Goal: Task Accomplishment & Management: Complete application form

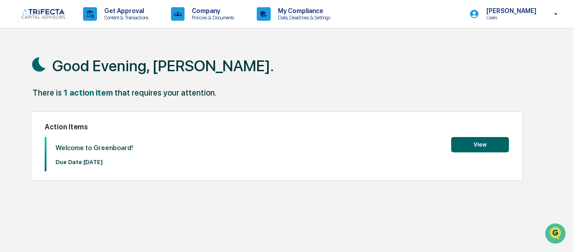
click at [470, 149] on button "View" at bounding box center [481, 144] width 58 height 15
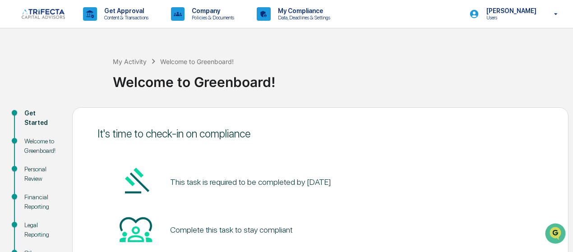
scroll to position [128, 0]
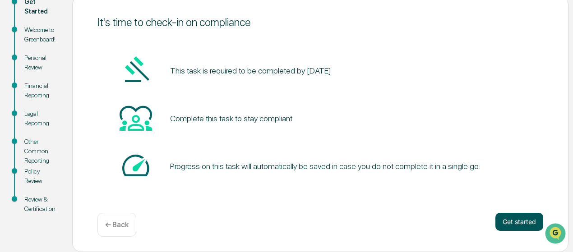
click at [509, 217] on button "Get started" at bounding box center [520, 222] width 48 height 18
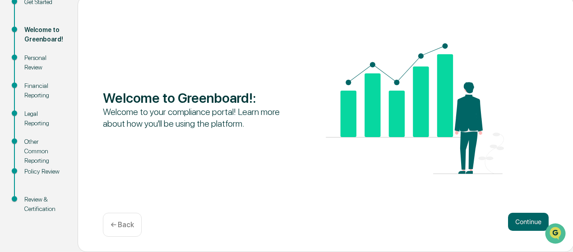
click at [509, 217] on button "Continue" at bounding box center [528, 222] width 41 height 18
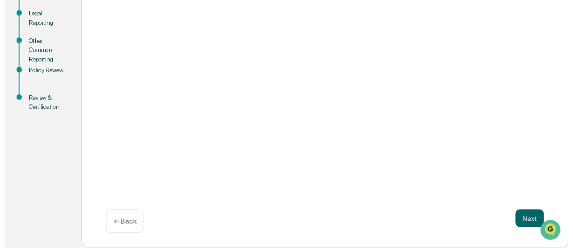
scroll to position [229, 0]
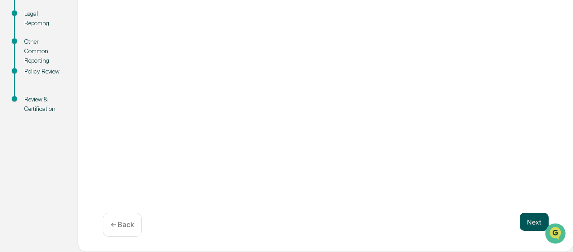
click at [528, 224] on button "Next" at bounding box center [534, 222] width 29 height 18
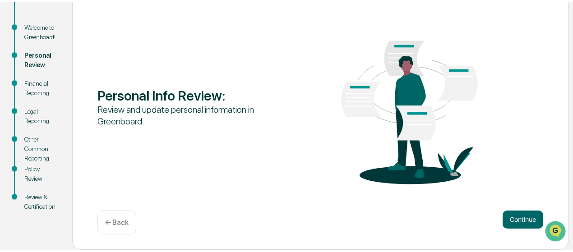
scroll to position [128, 0]
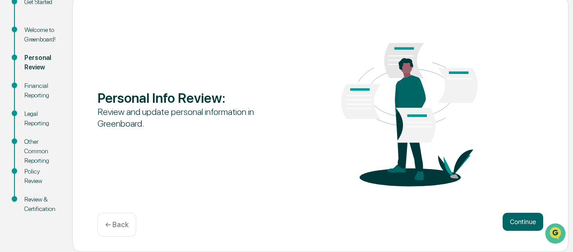
click at [528, 224] on button "Continue" at bounding box center [523, 222] width 41 height 18
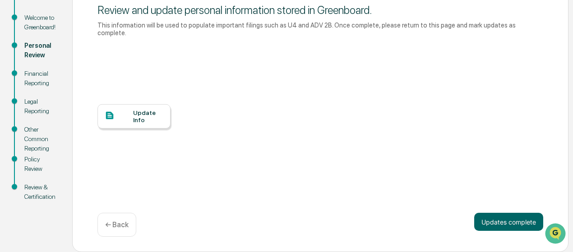
click at [148, 117] on div "Update Info" at bounding box center [148, 116] width 30 height 14
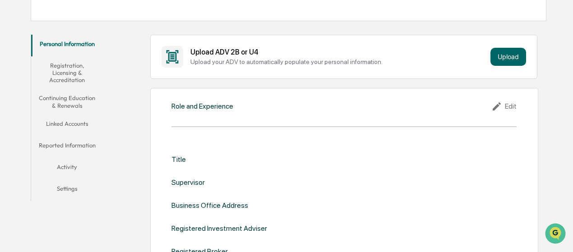
scroll to position [226, 0]
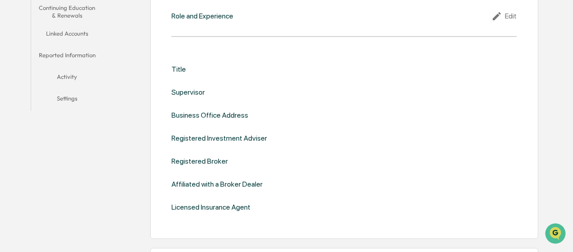
click at [511, 15] on div "Edit" at bounding box center [504, 16] width 25 height 11
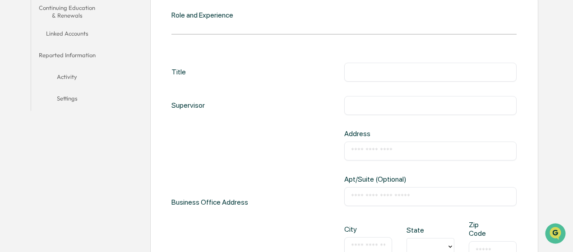
click at [393, 69] on input "text" at bounding box center [430, 72] width 159 height 9
type input "**********"
type input "*********"
type input "**********"
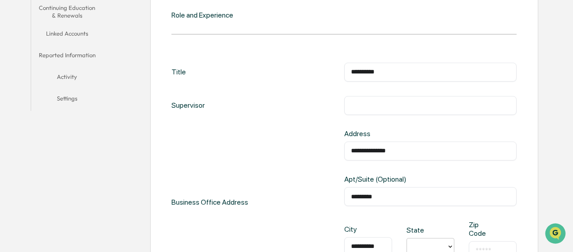
type input "*"
click at [426, 152] on div "IL" at bounding box center [431, 146] width 48 height 18
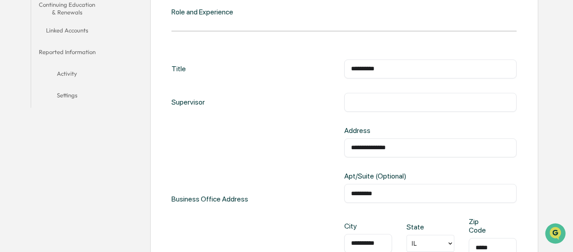
scroll to position [364, 0]
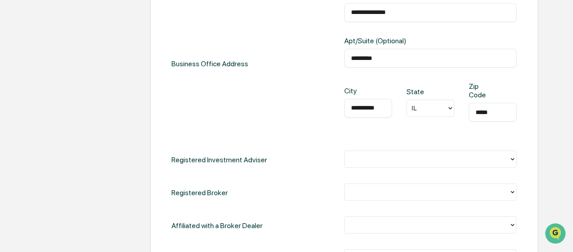
type input "*****"
click at [500, 163] on div at bounding box center [428, 159] width 156 height 10
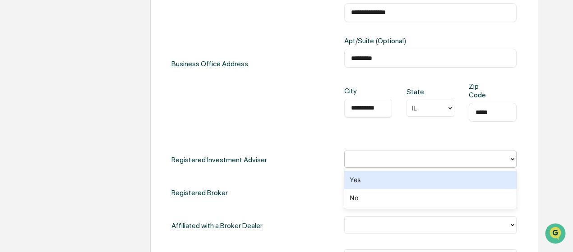
click at [452, 182] on div "Yes" at bounding box center [431, 180] width 173 height 18
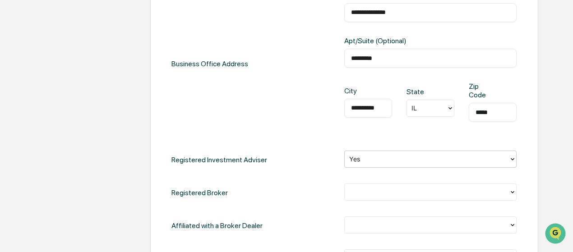
click at [447, 196] on div at bounding box center [428, 192] width 156 height 10
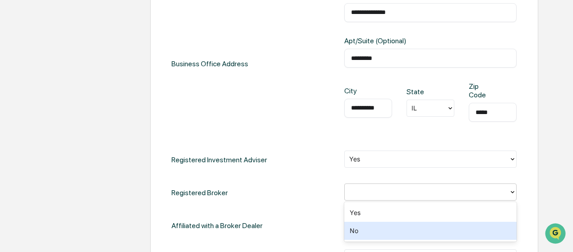
click at [430, 236] on div "No" at bounding box center [431, 231] width 173 height 18
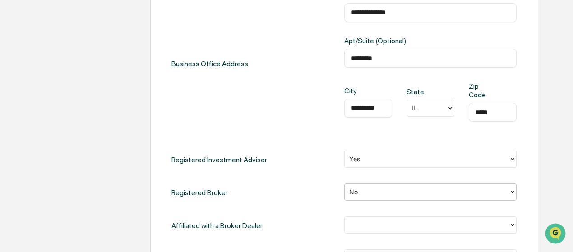
click at [420, 229] on div at bounding box center [428, 225] width 156 height 10
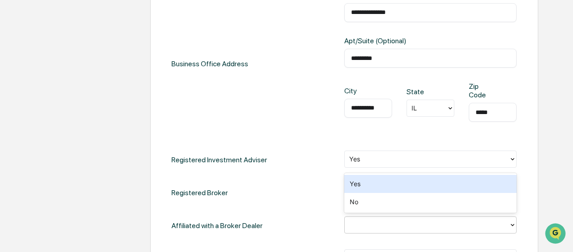
scroll to position [455, 0]
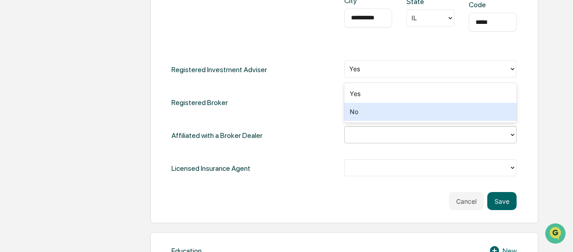
click at [360, 112] on div "No" at bounding box center [431, 112] width 173 height 18
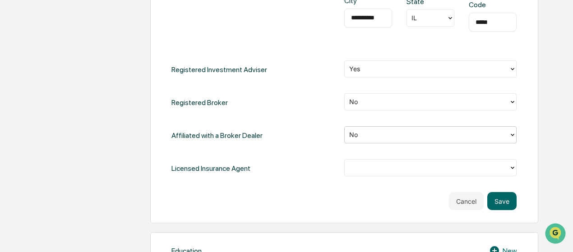
click at [376, 168] on div at bounding box center [428, 168] width 156 height 10
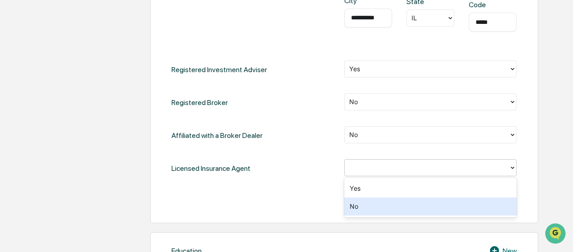
click at [364, 211] on div "No" at bounding box center [431, 207] width 173 height 18
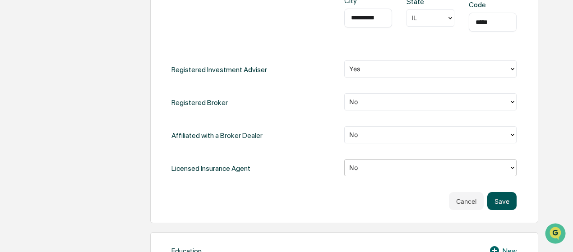
click at [501, 205] on button "Save" at bounding box center [502, 201] width 29 height 18
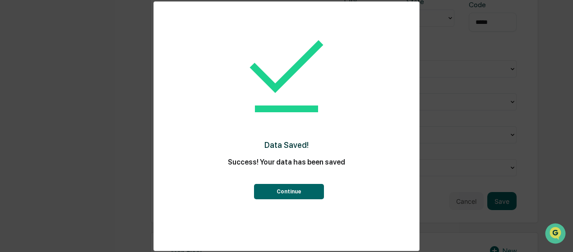
click at [265, 193] on button "Continue" at bounding box center [289, 191] width 70 height 15
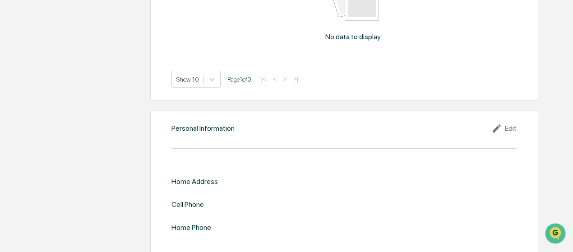
scroll to position [854, 0]
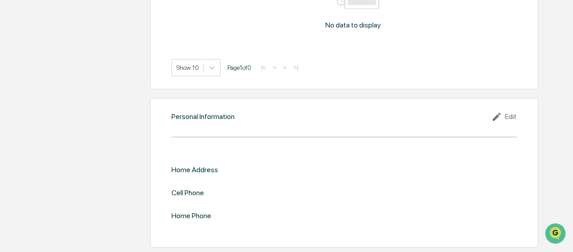
click at [511, 117] on div "Edit" at bounding box center [504, 117] width 25 height 11
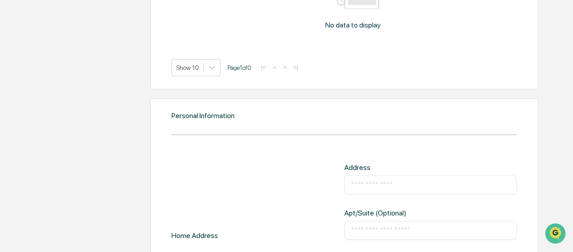
click at [386, 183] on input "text" at bounding box center [430, 185] width 159 height 9
type input "**********"
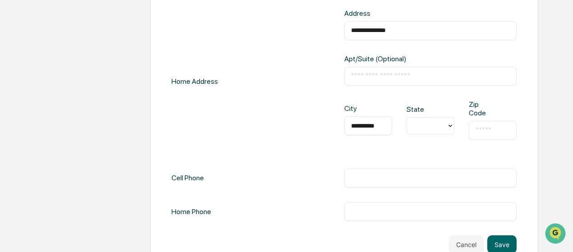
type input "**********"
type input "*"
type input "*****"
type input "**********"
click at [497, 242] on button "Save" at bounding box center [502, 245] width 29 height 18
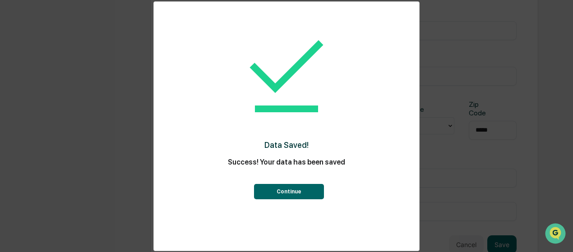
scroll to position [1013, 0]
click at [298, 192] on button "Continue" at bounding box center [289, 191] width 70 height 15
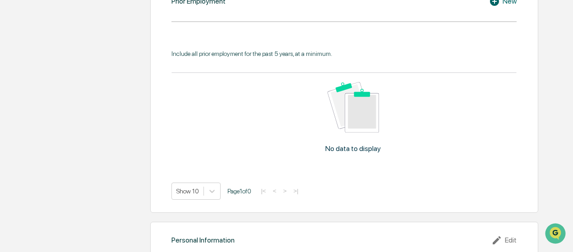
scroll to position [640, 0]
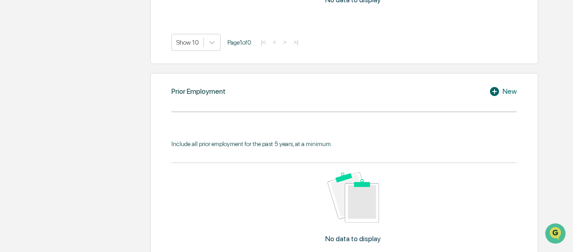
click at [509, 93] on div "New" at bounding box center [504, 91] width 28 height 11
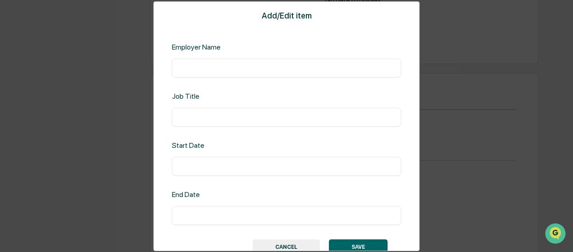
click at [211, 63] on div "​" at bounding box center [286, 68] width 229 height 19
click at [204, 67] on input "text" at bounding box center [287, 68] width 216 height 9
click at [204, 67] on input "**" at bounding box center [287, 68] width 216 height 9
type input "**********"
type input "*"
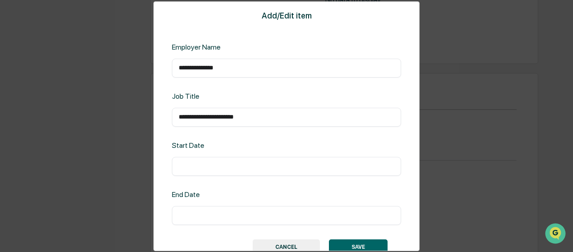
type input "**********"
click at [343, 243] on button "SAVE" at bounding box center [358, 247] width 59 height 15
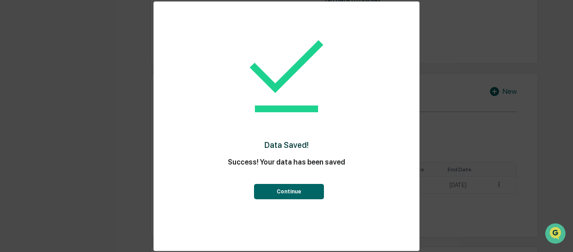
click at [290, 191] on button "Continue" at bounding box center [289, 191] width 70 height 15
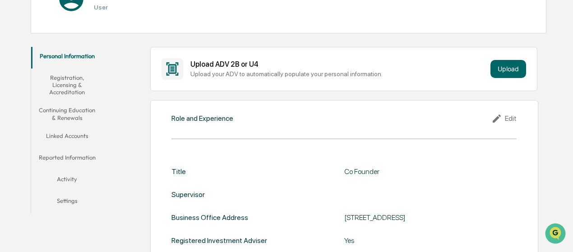
scroll to position [78, 0]
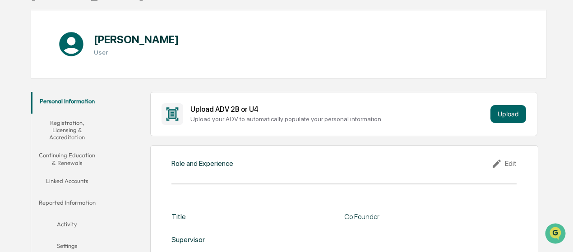
click at [63, 131] on button "Registration, Licensing & Accreditation" at bounding box center [67, 130] width 72 height 33
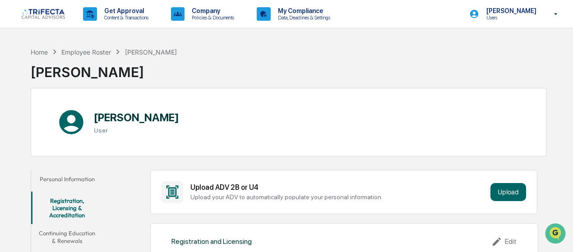
scroll to position [181, 0]
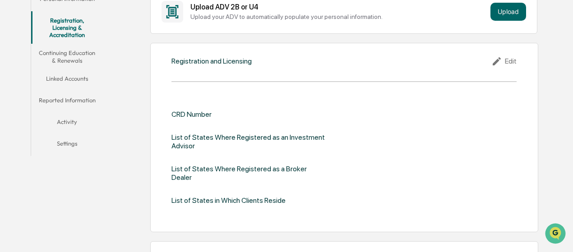
click at [67, 140] on button "Settings" at bounding box center [67, 146] width 72 height 22
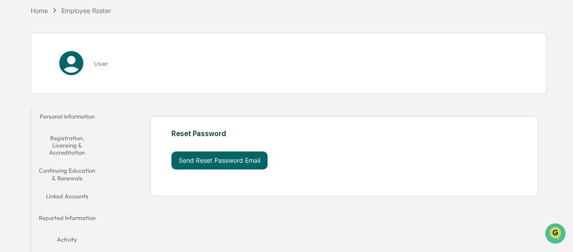
scroll to position [84, 0]
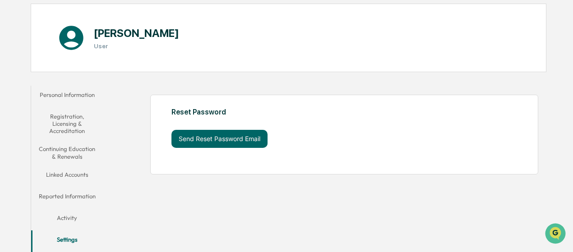
click at [75, 94] on button "Personal Information" at bounding box center [67, 97] width 72 height 22
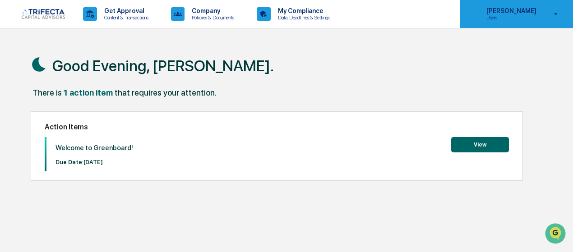
click at [514, 18] on p "Users" at bounding box center [511, 17] width 62 height 6
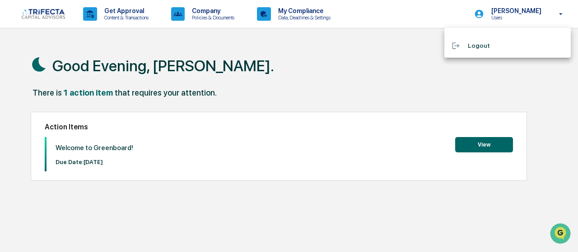
click at [466, 143] on div at bounding box center [289, 126] width 578 height 252
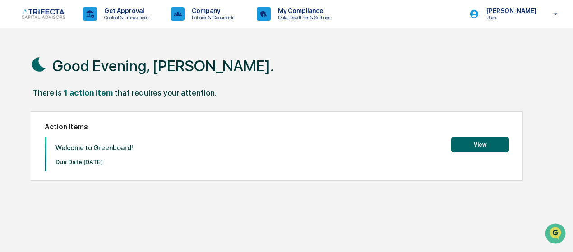
click at [486, 98] on div "There is 1 action item that requires your attention." at bounding box center [289, 97] width 516 height 19
click at [480, 146] on button "View" at bounding box center [481, 144] width 58 height 15
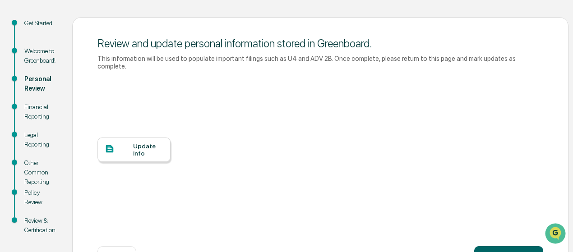
scroll to position [133, 0]
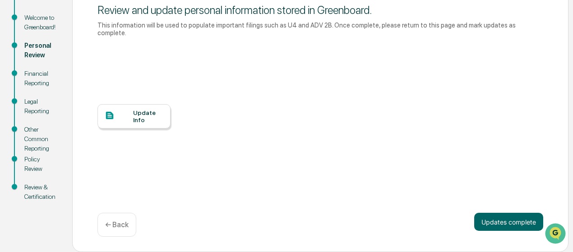
click at [135, 112] on div "Update Info" at bounding box center [148, 116] width 30 height 14
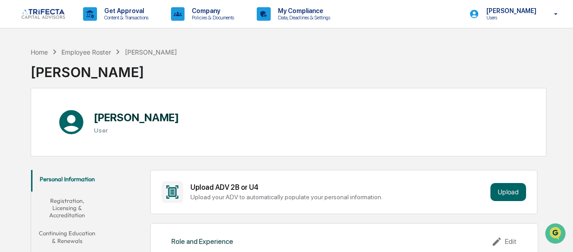
scroll to position [90, 0]
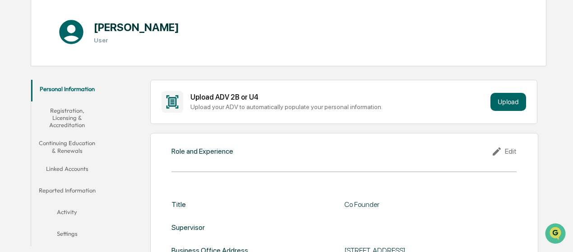
click at [79, 167] on button "Linked Accounts" at bounding box center [67, 171] width 72 height 22
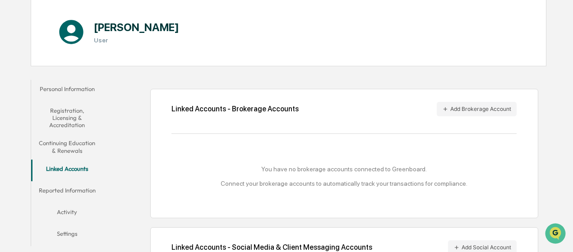
scroll to position [154, 0]
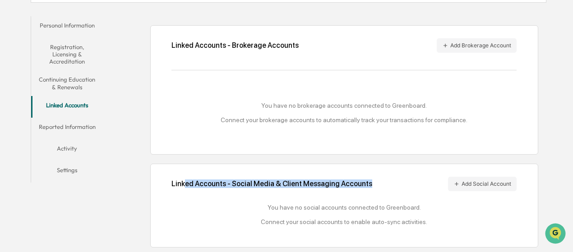
drag, startPoint x: 185, startPoint y: 163, endPoint x: 123, endPoint y: 195, distance: 69.7
click at [123, 195] on div "Linked Accounts - Brokerage Accounts Add Brokerage Account You have no brokerag…" at bounding box center [326, 132] width 439 height 241
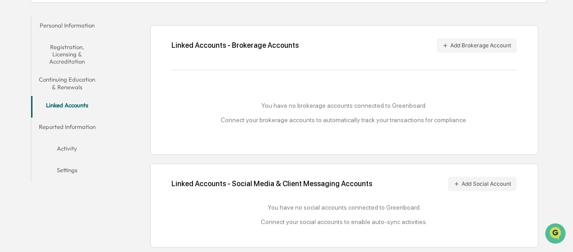
click at [120, 222] on div "Linked Accounts - Brokerage Accounts Add Brokerage Account You have no brokerag…" at bounding box center [326, 132] width 439 height 241
click at [488, 187] on button "Add Social Account" at bounding box center [482, 184] width 69 height 14
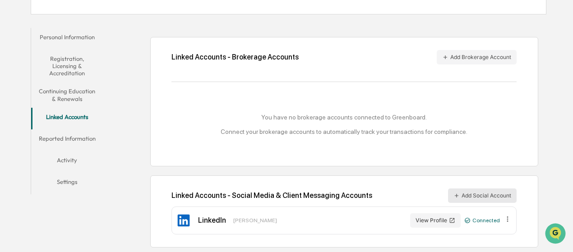
scroll to position [142, 0]
click at [79, 138] on button "Reported Information" at bounding box center [67, 141] width 72 height 22
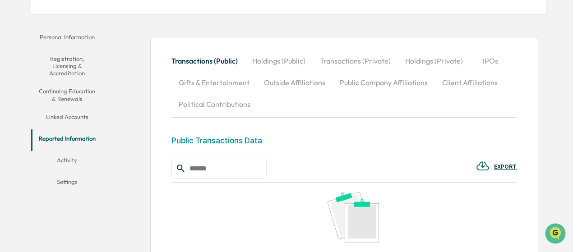
click at [70, 159] on button "Activity" at bounding box center [67, 162] width 72 height 22
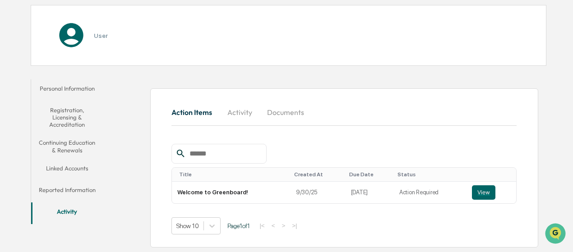
scroll to position [91, 0]
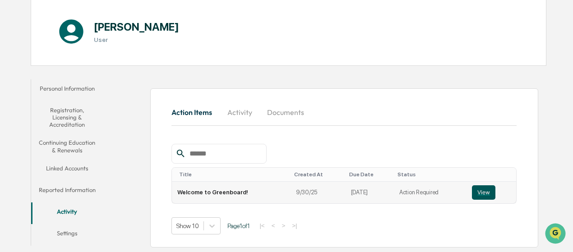
click at [485, 195] on button "View" at bounding box center [483, 193] width 23 height 14
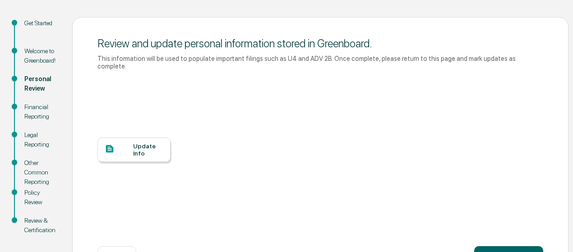
scroll to position [133, 0]
